Goal: Find specific page/section: Find specific page/section

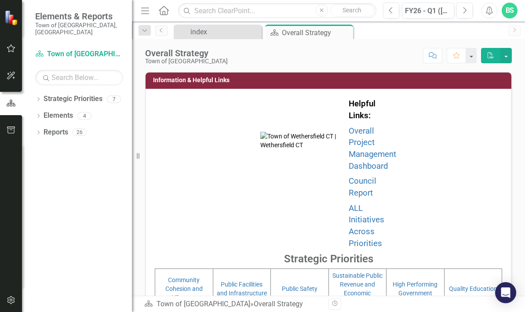
click at [305, 285] on link "Public Safety" at bounding box center [300, 288] width 36 height 7
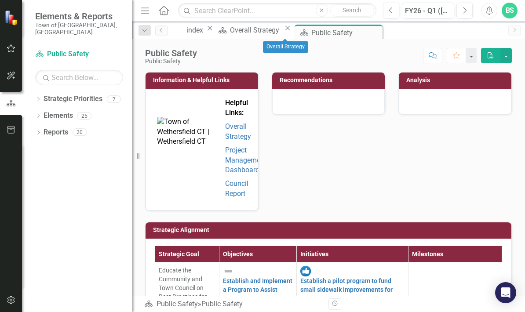
click at [282, 31] on div "Overall Strategy" at bounding box center [256, 30] width 52 height 11
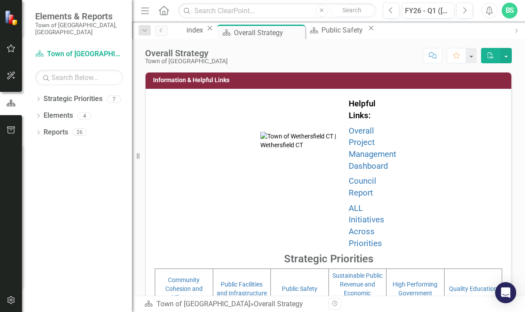
click at [249, 281] on link "Public Facilities and Infrastructure" at bounding box center [242, 289] width 50 height 16
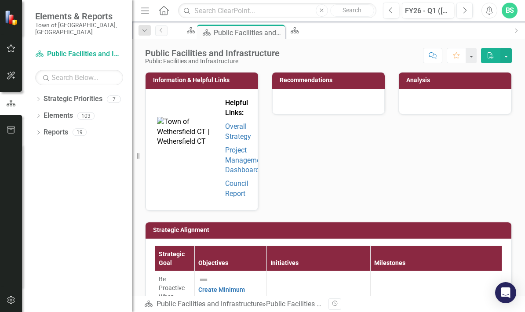
click at [57, 94] on link "Strategic Priorities" at bounding box center [73, 99] width 59 height 10
click at [59, 111] on link "Elements" at bounding box center [58, 116] width 29 height 10
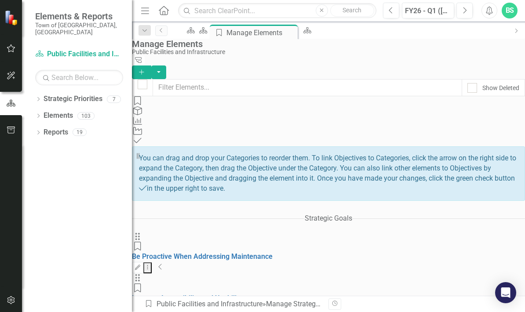
scroll to position [32, 0]
click at [55, 128] on link "Reports" at bounding box center [56, 133] width 25 height 10
click at [54, 128] on link "Reports" at bounding box center [56, 133] width 25 height 10
click at [58, 128] on link "Reports" at bounding box center [56, 133] width 25 height 10
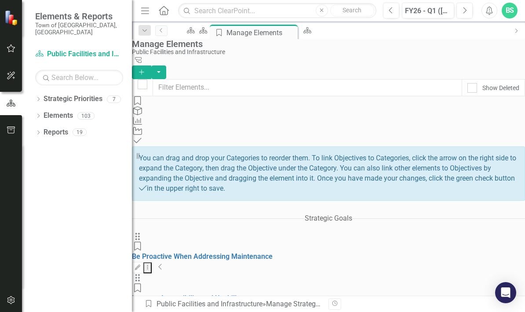
click at [56, 49] on link "Strategic Priority Public Facilities and Infrastructure" at bounding box center [79, 54] width 88 height 10
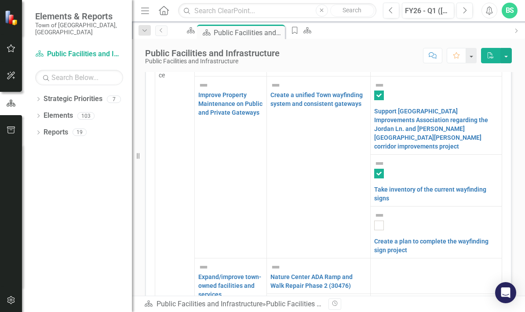
scroll to position [247, 0]
checkbox input "true"
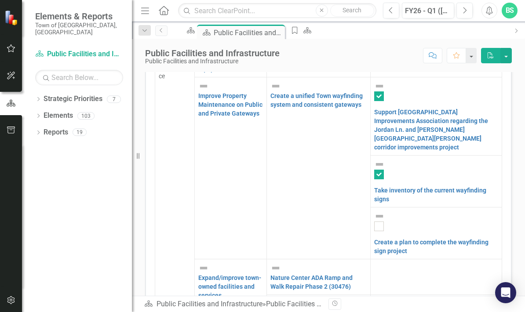
checkbox input "true"
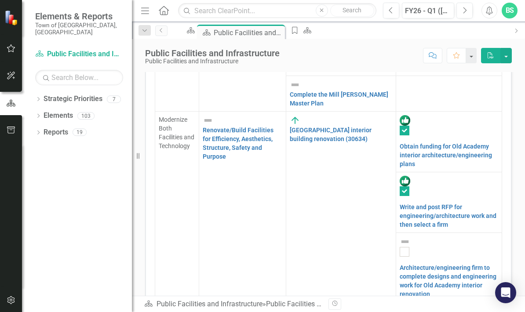
scroll to position [1280, 0]
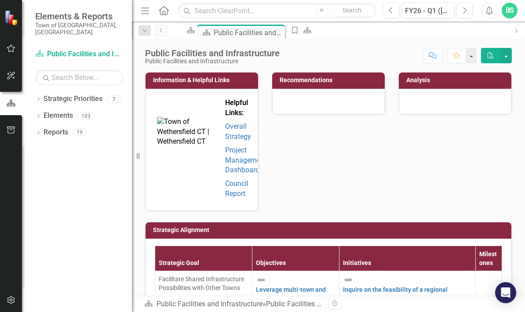
scroll to position [0, 0]
click at [514, 9] on div "BS" at bounding box center [510, 11] width 16 height 16
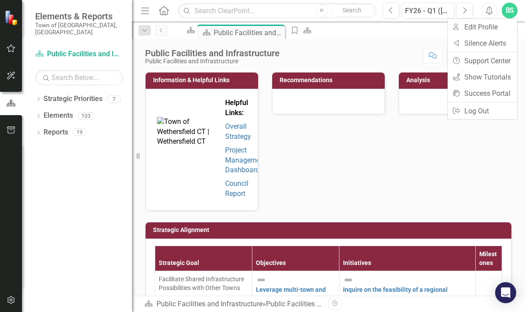
click at [494, 115] on link "Logout Log Out" at bounding box center [482, 111] width 69 height 16
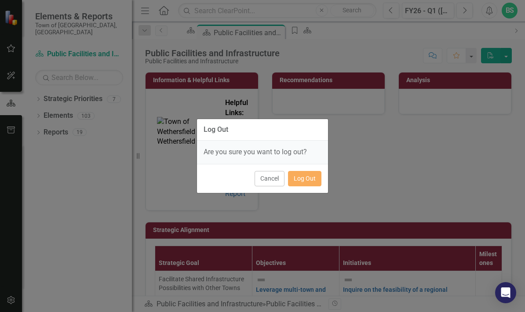
click at [311, 180] on button "Log Out" at bounding box center [304, 178] width 33 height 15
